Goal: Check status: Check status

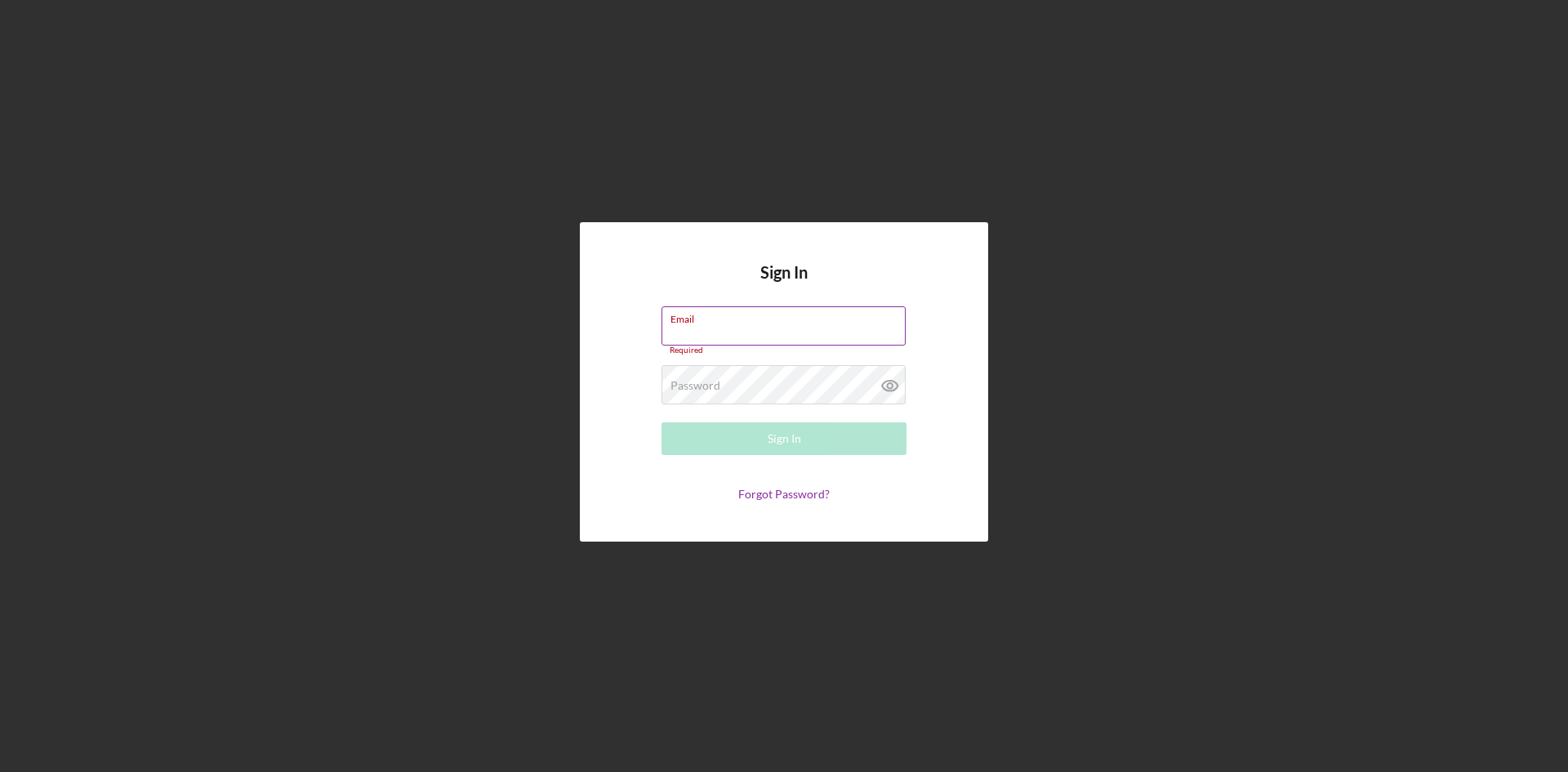
click at [750, 343] on input "Email" at bounding box center [784, 325] width 244 height 39
type input "[EMAIL_ADDRESS][DOMAIN_NAME]"
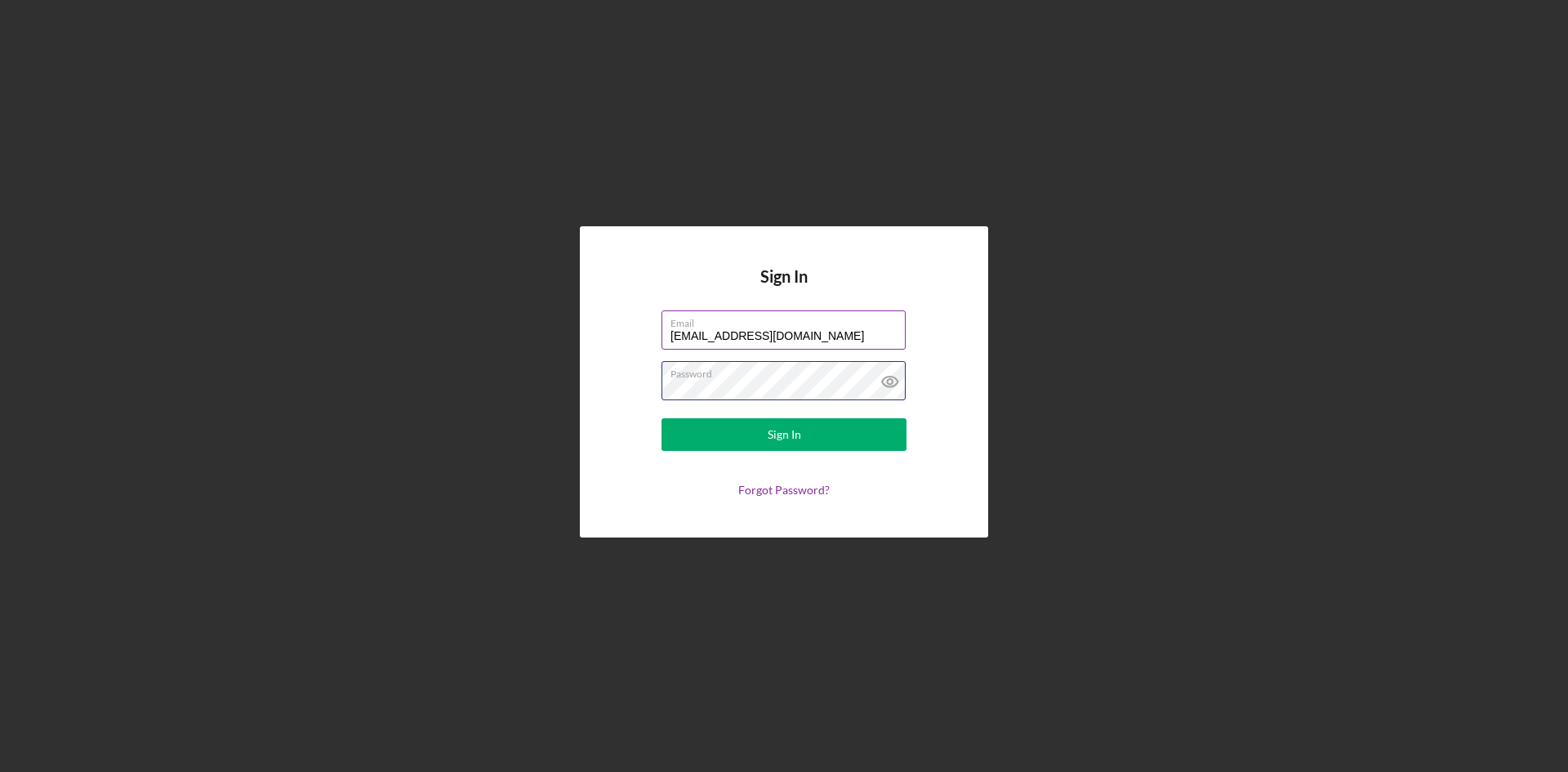
click at [661, 418] on button "Sign In" at bounding box center [784, 435] width 245 height 33
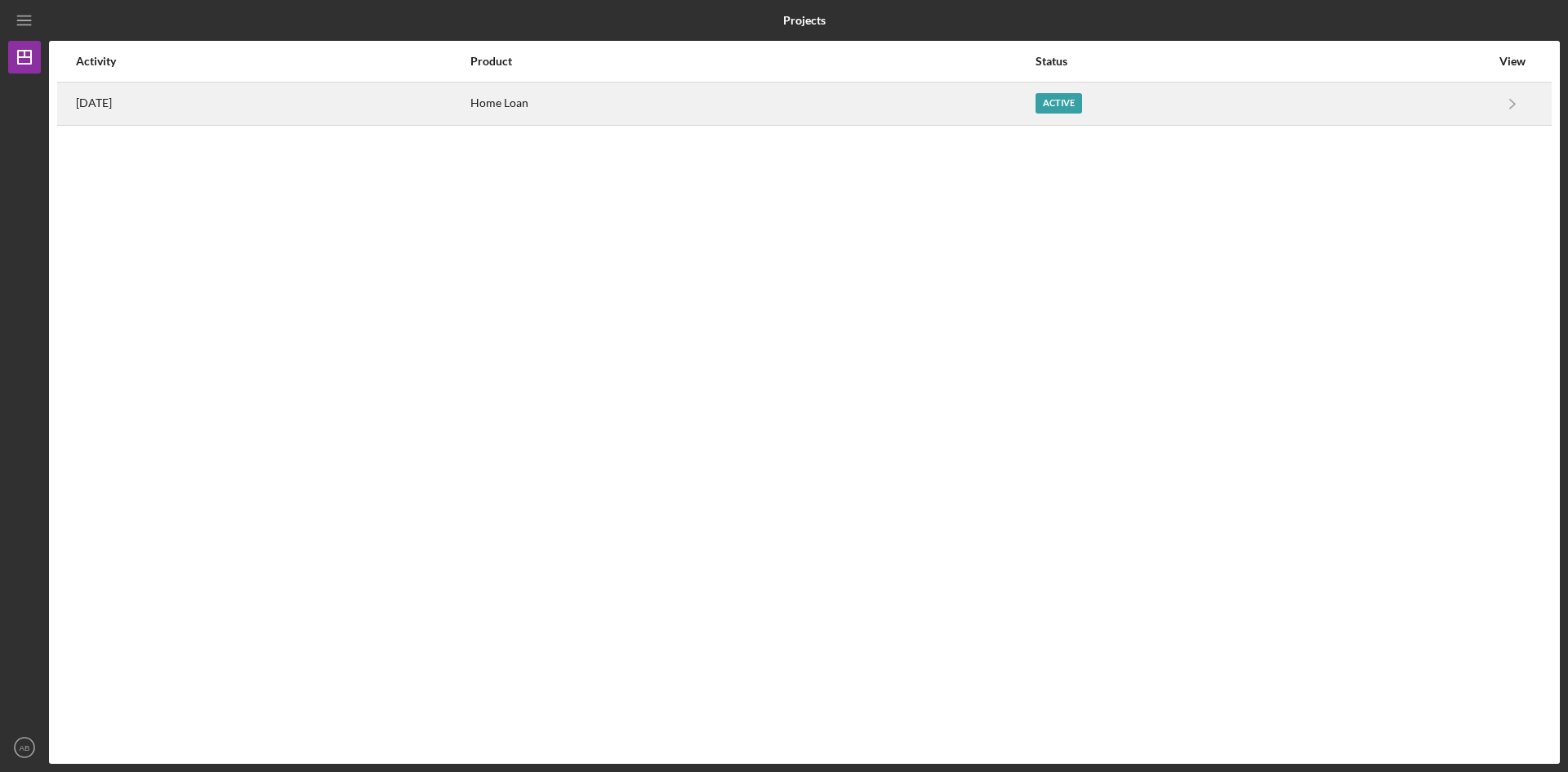
click at [798, 110] on div "Home Loan" at bounding box center [752, 103] width 563 height 41
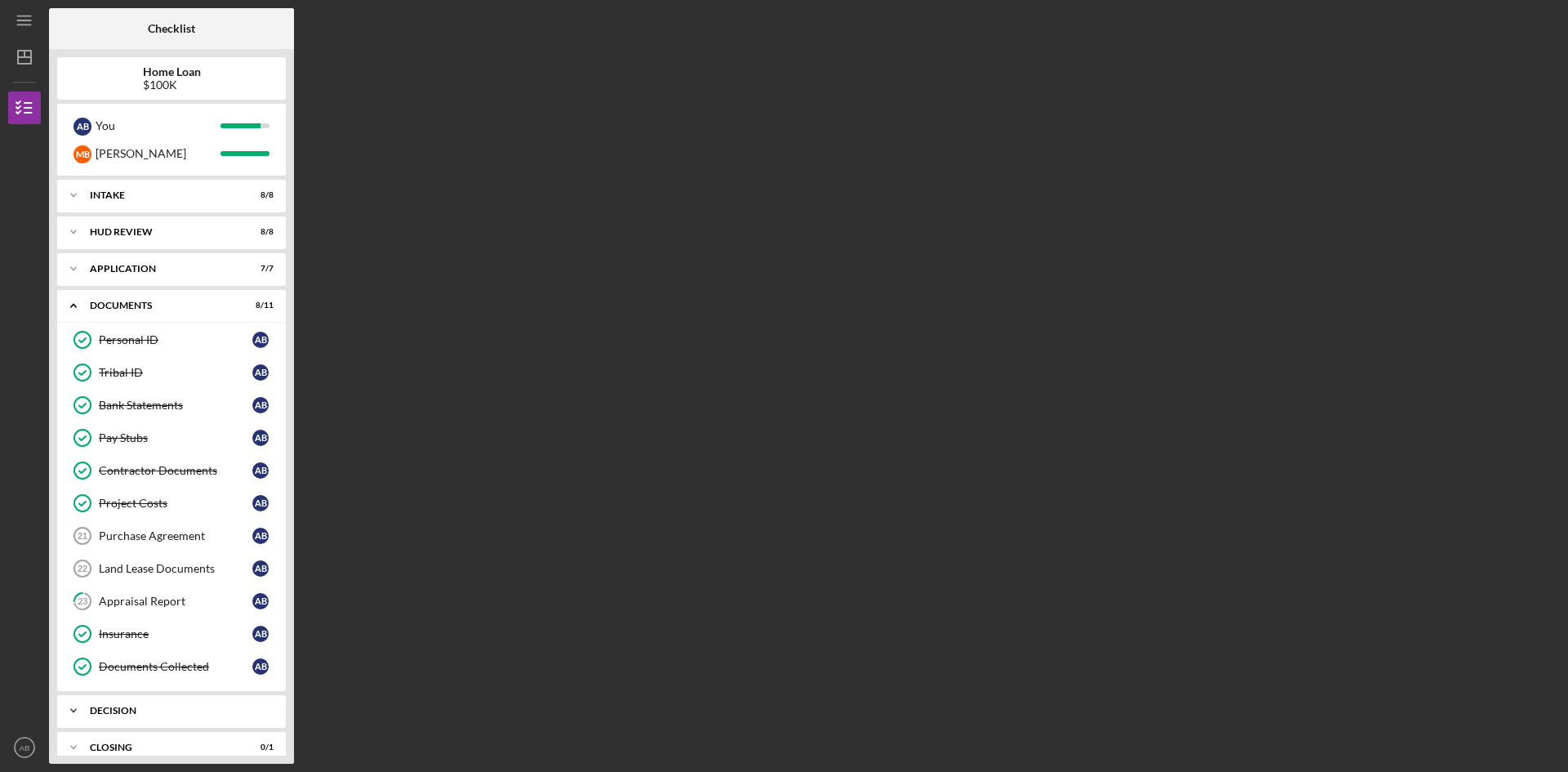
click at [136, 700] on div "Icon/Expander Decision 0 / 3" at bounding box center [171, 711] width 229 height 33
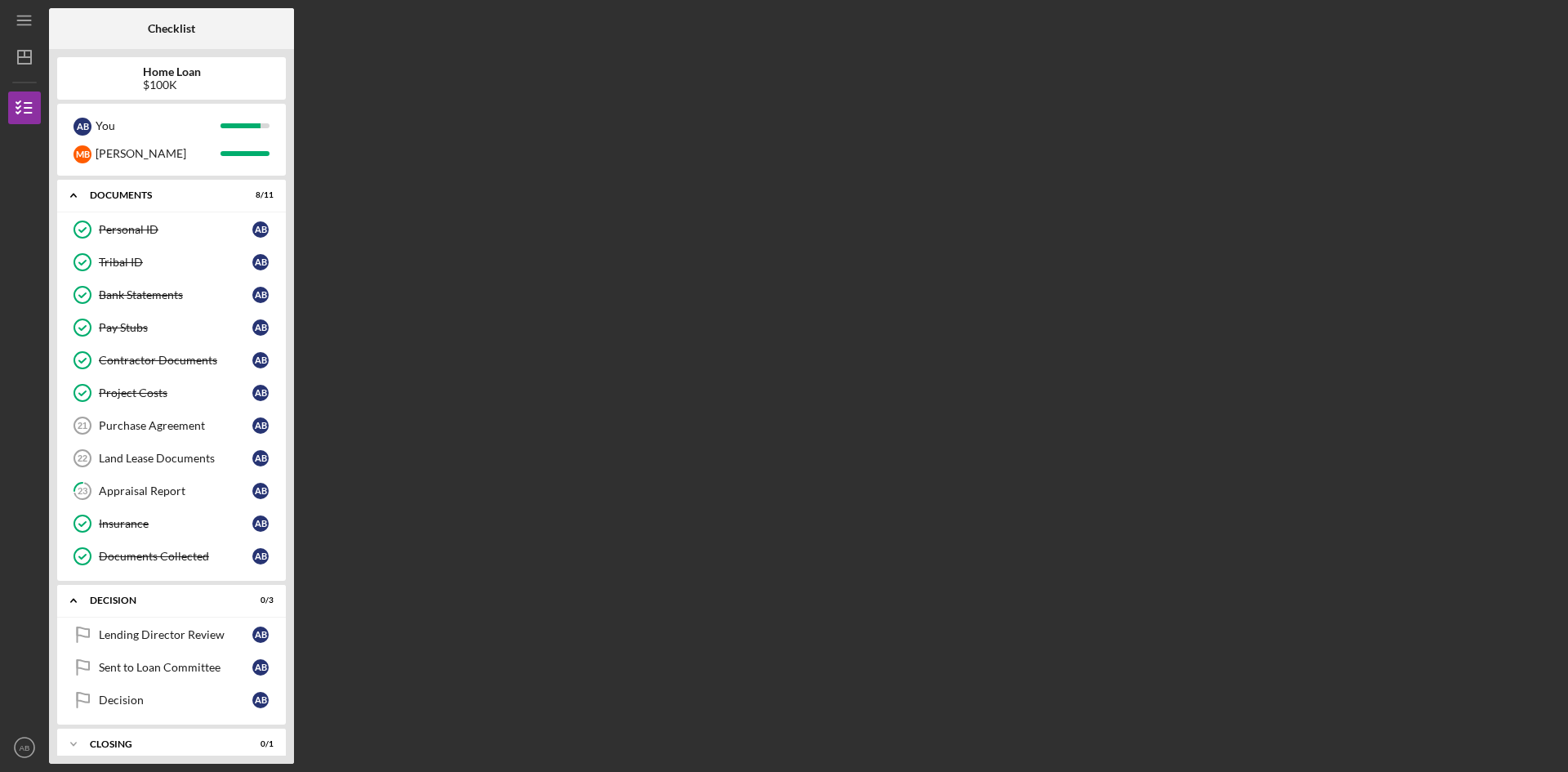
scroll to position [124, 0]
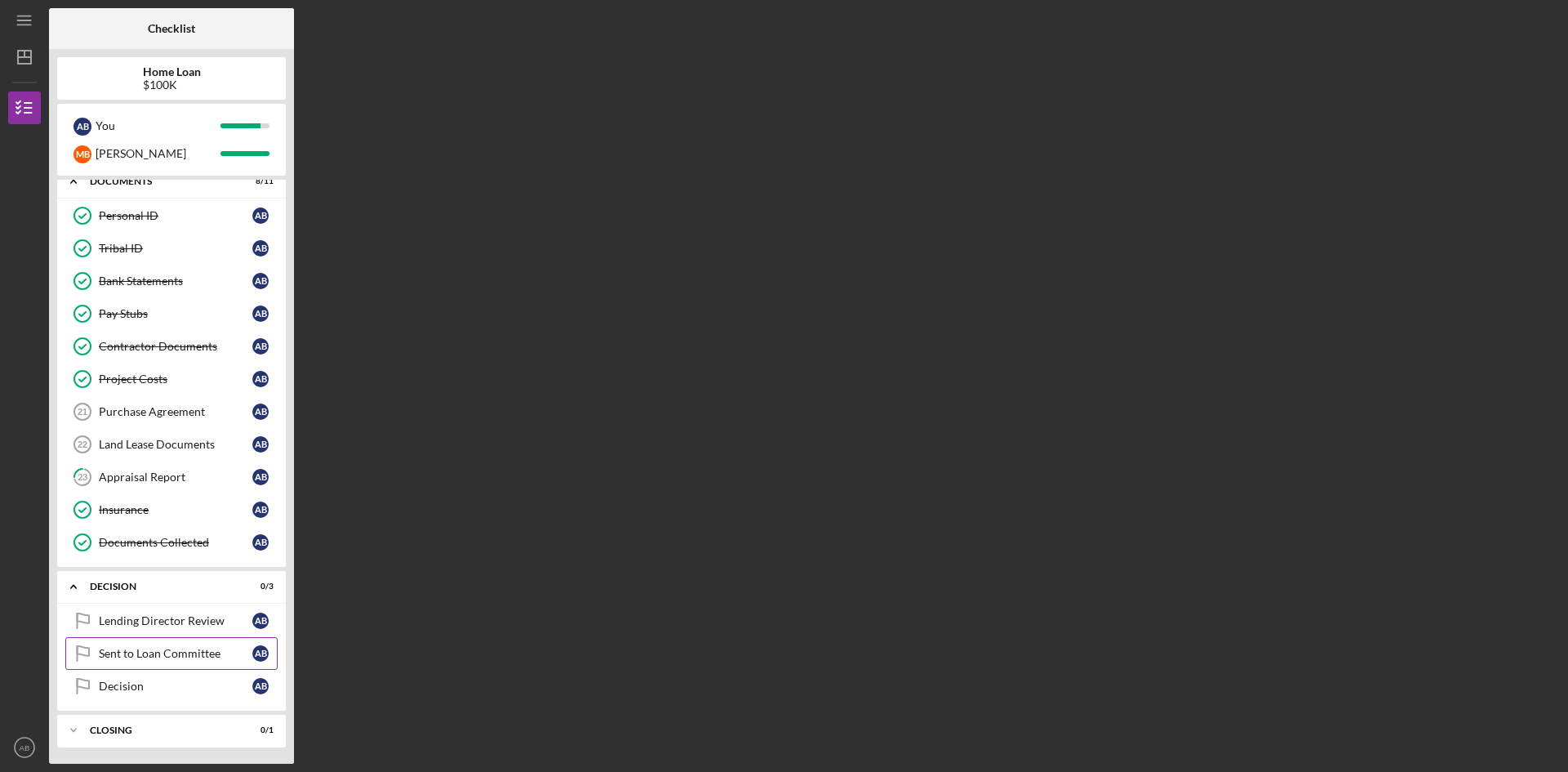
click at [200, 658] on div "Sent to Loan Committee" at bounding box center [175, 654] width 154 height 13
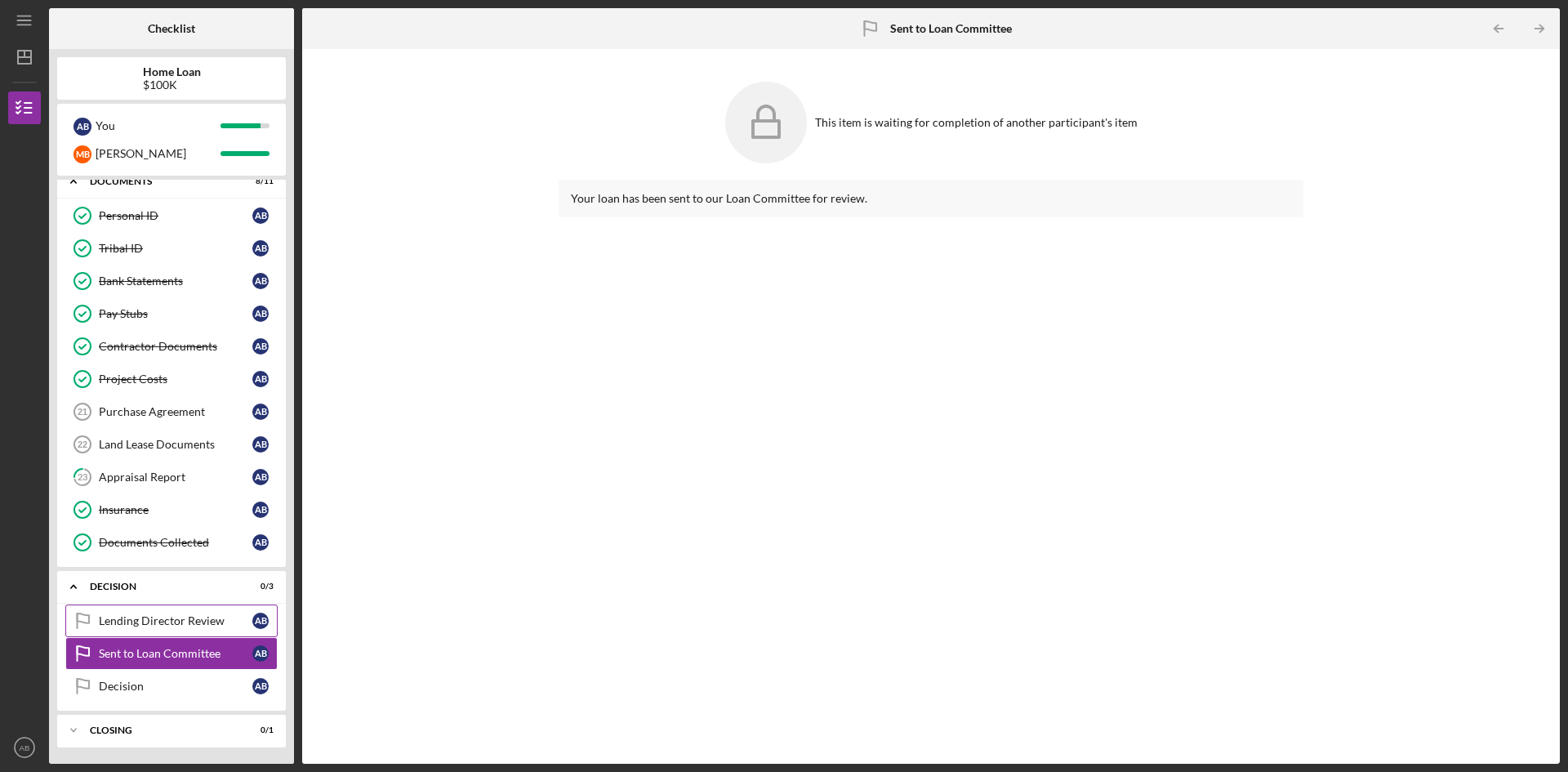
click at [200, 622] on div "Lending Director Review" at bounding box center [175, 621] width 154 height 13
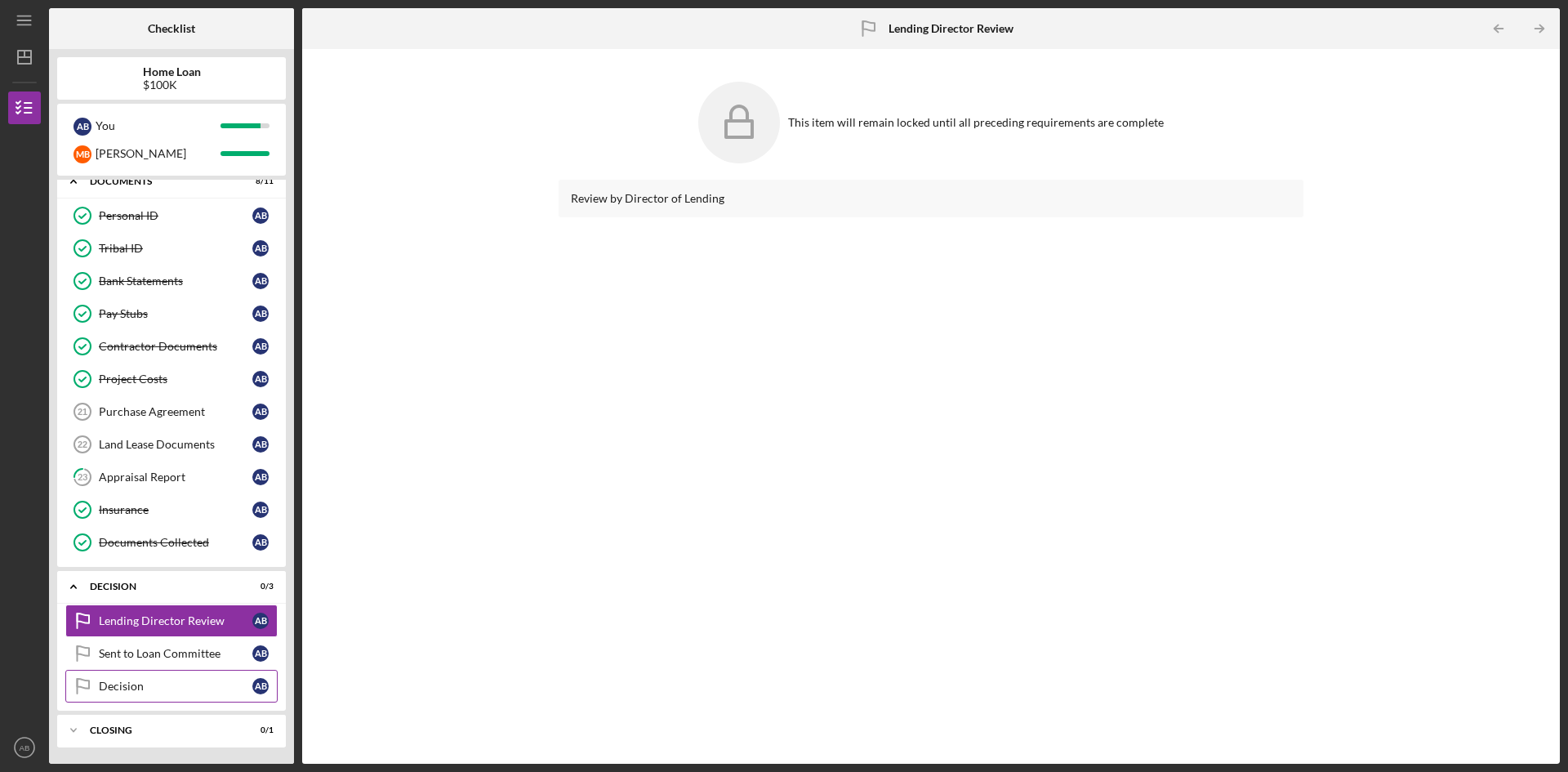
click at [177, 695] on link "Decision Decision A B" at bounding box center [171, 686] width 212 height 33
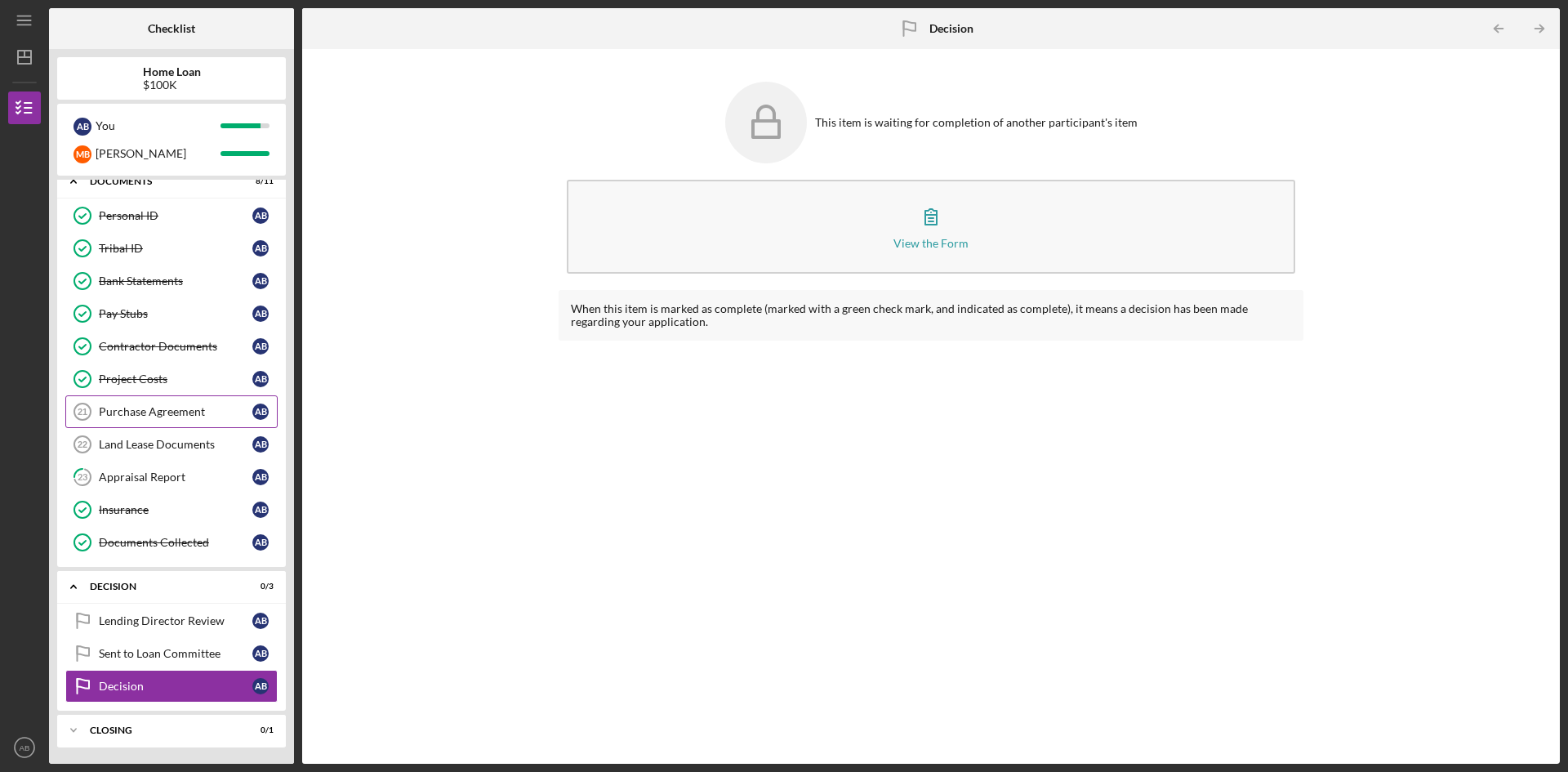
click at [146, 401] on link "Purchase Agreement 21 Purchase Agreement A B" at bounding box center [171, 412] width 212 height 33
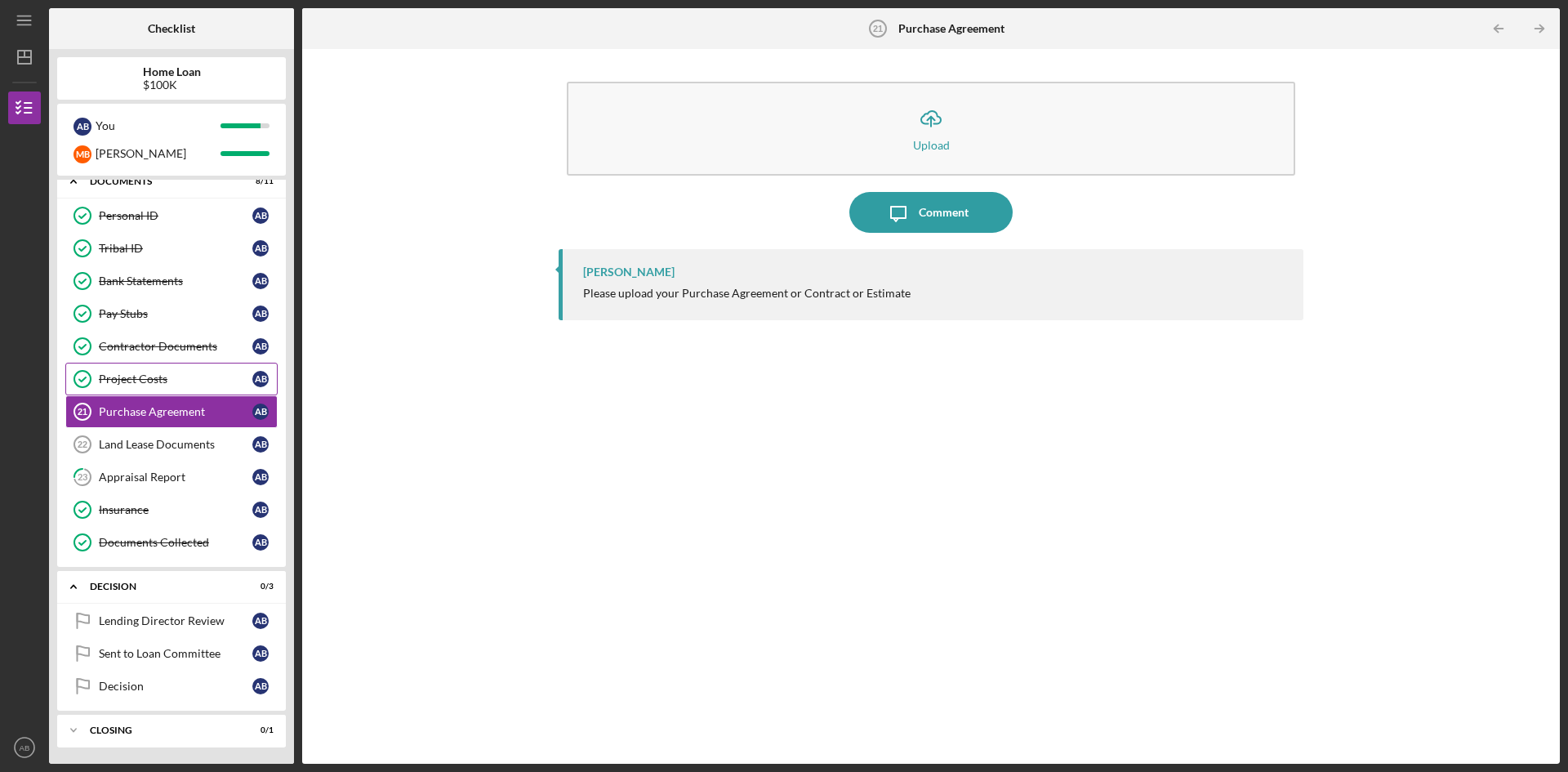
click at [169, 375] on div "Project Costs" at bounding box center [175, 379] width 154 height 13
